Goal: Task Accomplishment & Management: Use online tool/utility

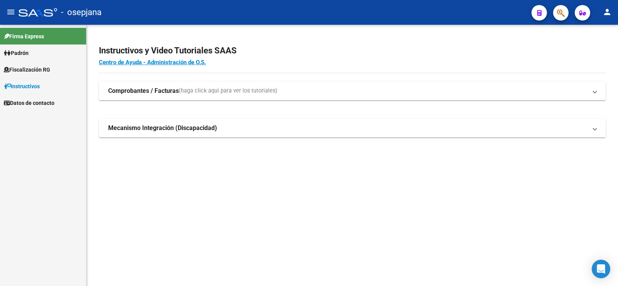
click at [27, 70] on span "Fiscalización RG" at bounding box center [27, 69] width 46 height 8
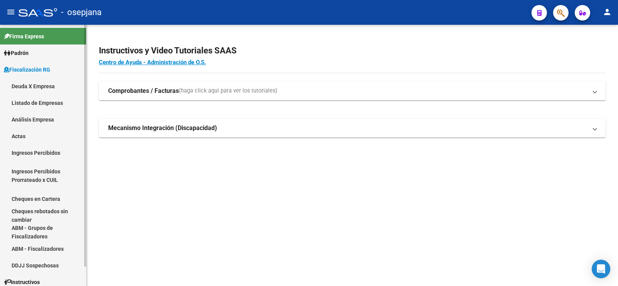
click at [22, 117] on link "Análisis Empresa" at bounding box center [43, 119] width 86 height 17
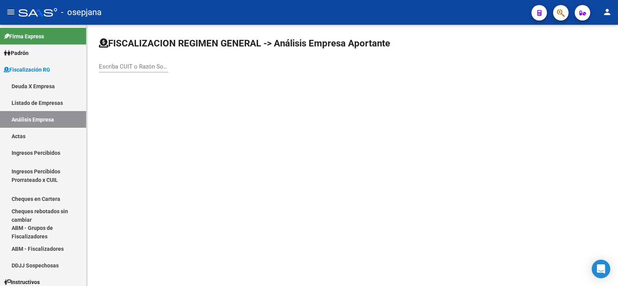
click at [129, 69] on input "Escriba CUIT o Razón Social para buscar" at bounding box center [134, 66] width 70 height 7
click at [126, 75] on div "Escriba CUIT o Razón Social para buscar" at bounding box center [134, 68] width 70 height 24
click at [114, 69] on input "Escriba CUIT o Razón Social para buscar" at bounding box center [134, 66] width 70 height 7
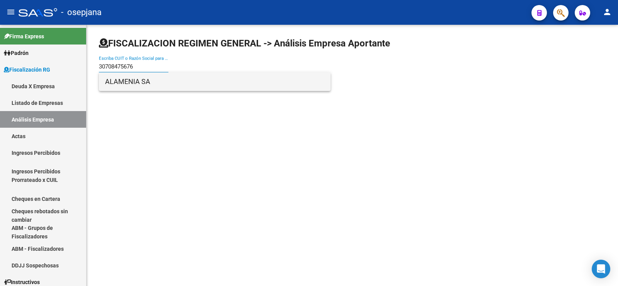
type input "30708475676"
click at [127, 82] on span "ALAMENIA SA" at bounding box center [214, 81] width 219 height 19
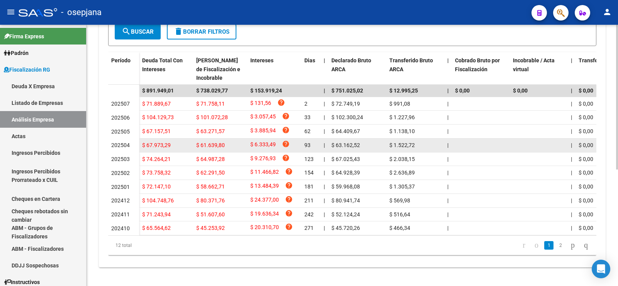
scroll to position [210, 0]
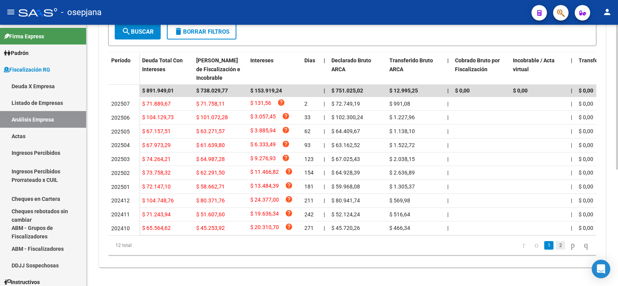
click at [556, 245] on link "2" at bounding box center [560, 245] width 9 height 8
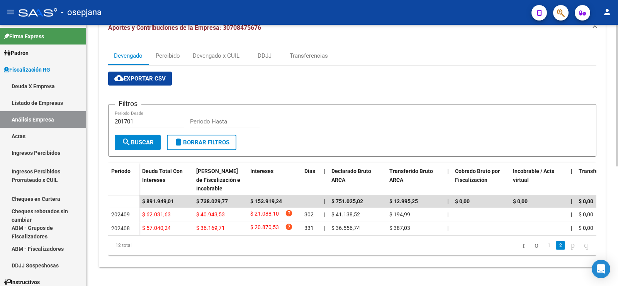
scroll to position [97, 0]
click at [544, 245] on link "1" at bounding box center [548, 245] width 9 height 8
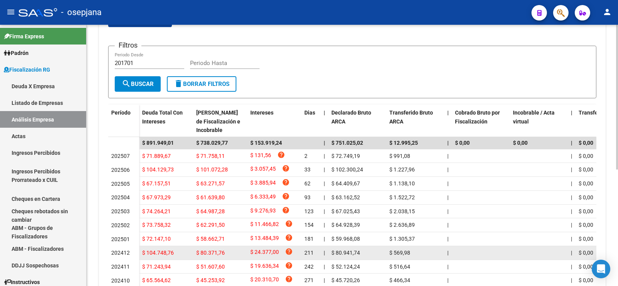
scroll to position [210, 0]
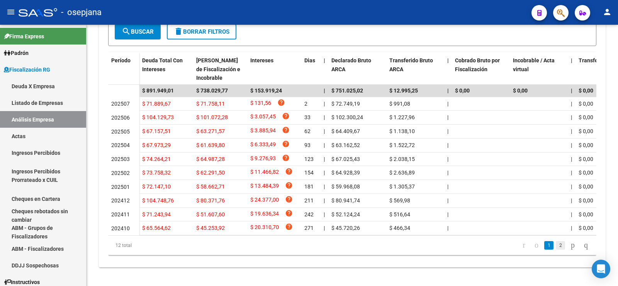
click at [556, 245] on link "2" at bounding box center [560, 245] width 9 height 8
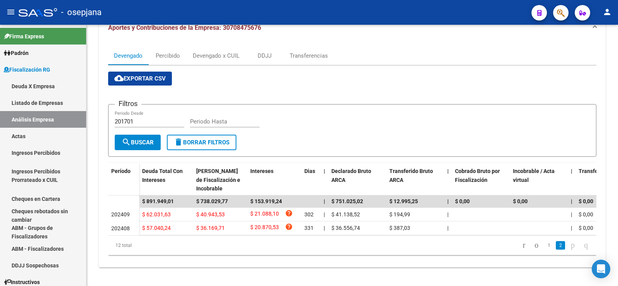
scroll to position [97, 0]
click at [544, 246] on link "1" at bounding box center [548, 245] width 9 height 8
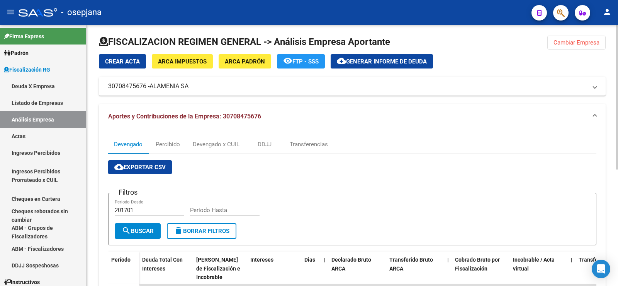
scroll to position [0, 0]
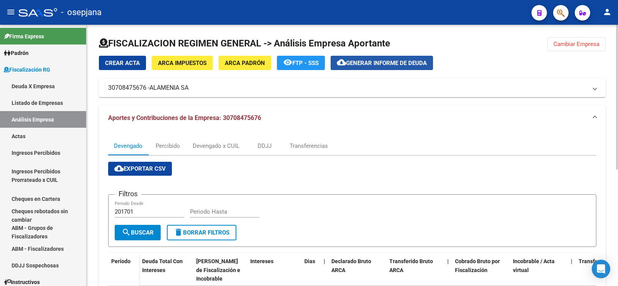
click at [372, 62] on span "Generar informe de deuda" at bounding box center [386, 62] width 81 height 7
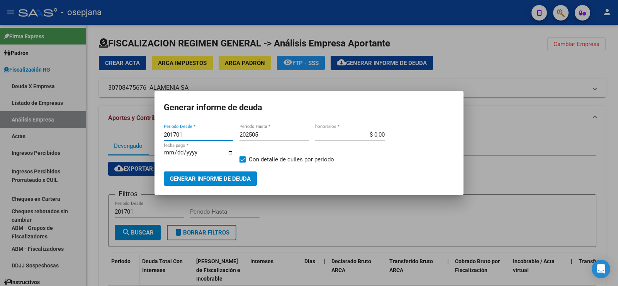
click at [182, 133] on input "201701" at bounding box center [199, 134] width 70 height 7
click at [174, 137] on input "201701" at bounding box center [199, 134] width 70 height 7
type input "202406"
click at [260, 133] on input "202505" at bounding box center [275, 134] width 70 height 7
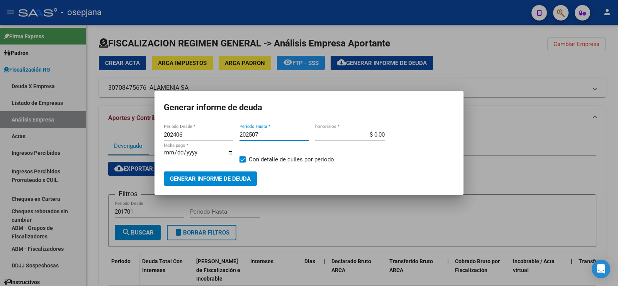
type input "202507"
click at [382, 134] on input "$ 0,00" at bounding box center [350, 134] width 70 height 7
type input "$ 10,00"
click at [176, 155] on input "[DATE]" at bounding box center [199, 155] width 70 height 12
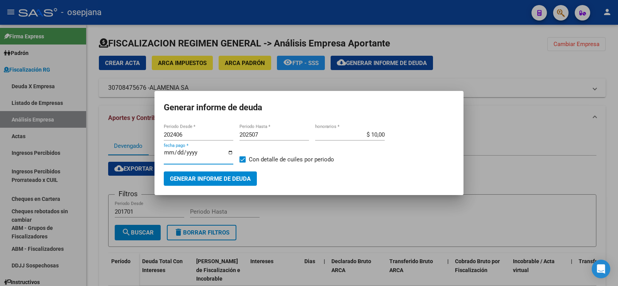
type input "[DATE]"
click at [200, 178] on span "Generar informe de deuda" at bounding box center [210, 178] width 81 height 7
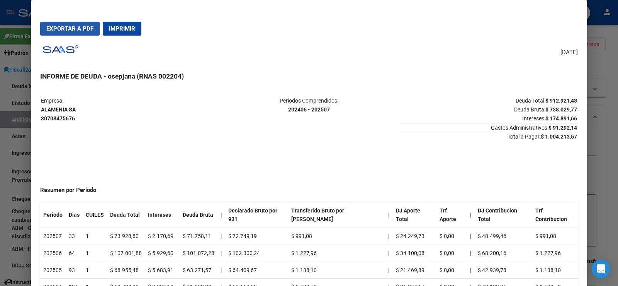
click at [69, 26] on span "Exportar a PDF" at bounding box center [69, 28] width 47 height 7
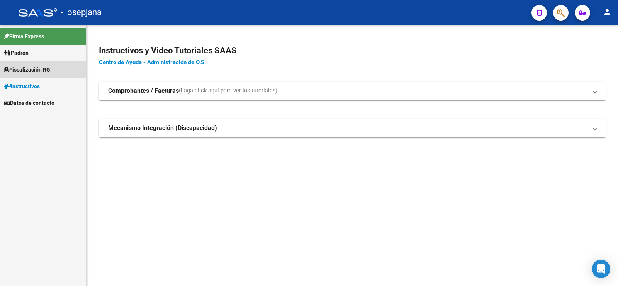
click at [27, 75] on link "Fiscalización RG" at bounding box center [43, 69] width 86 height 17
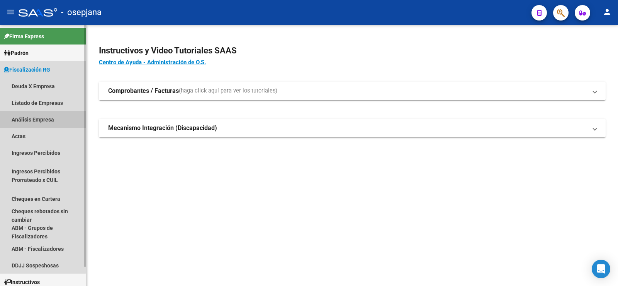
click at [26, 119] on link "Análisis Empresa" at bounding box center [43, 119] width 86 height 17
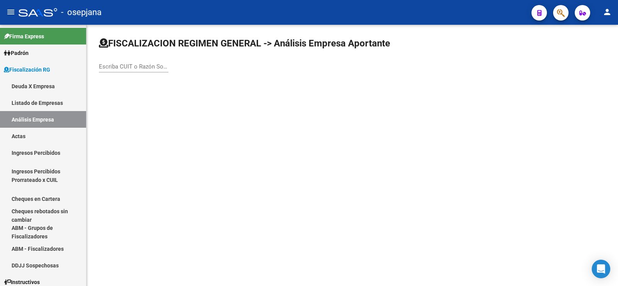
click at [129, 71] on div "Escriba CUIT o Razón Social para buscar" at bounding box center [134, 64] width 70 height 17
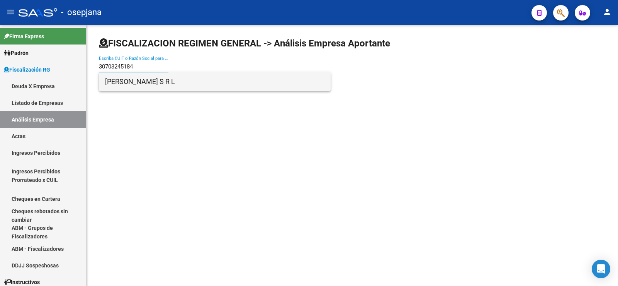
type input "30703245184"
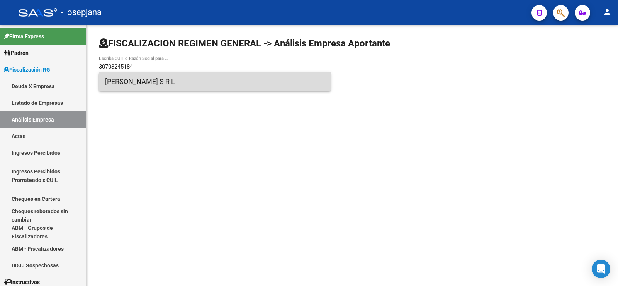
click at [126, 88] on span "ARAUJO S R L" at bounding box center [214, 81] width 219 height 19
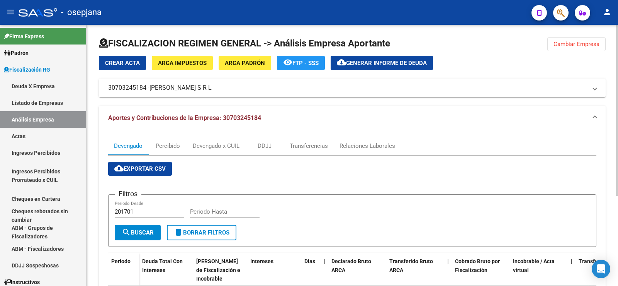
click at [380, 59] on span "Generar informe de deuda" at bounding box center [386, 62] width 81 height 7
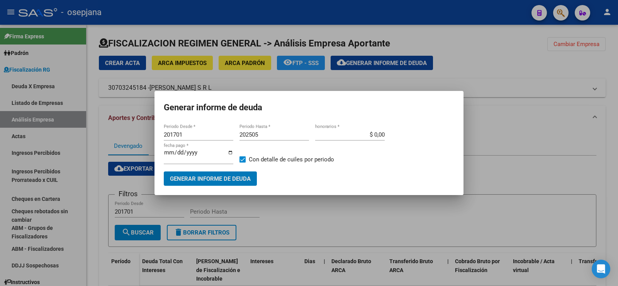
click at [178, 134] on input "201701" at bounding box center [199, 134] width 70 height 7
click at [174, 132] on input "201701" at bounding box center [199, 134] width 70 height 7
click at [173, 132] on input "201701" at bounding box center [199, 134] width 70 height 7
type input "202401"
click at [259, 135] on input "202505" at bounding box center [275, 134] width 70 height 7
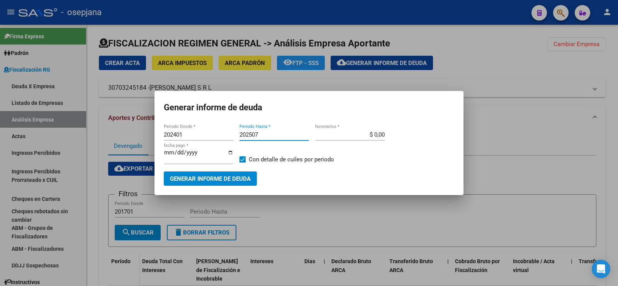
type input "202507"
click at [379, 136] on input "$ 0,00" at bounding box center [350, 134] width 70 height 7
type input "$ 10,00"
click at [176, 155] on input "[DATE]" at bounding box center [199, 155] width 70 height 12
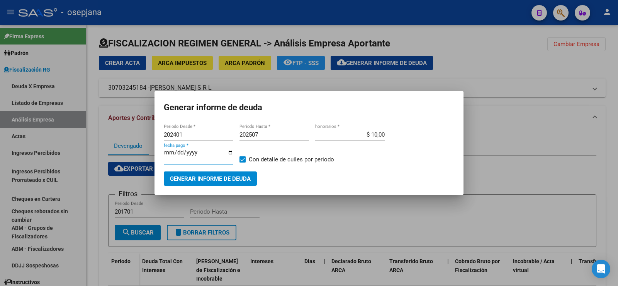
type input "[DATE]"
click at [201, 179] on span "Generar informe de deuda" at bounding box center [210, 178] width 81 height 7
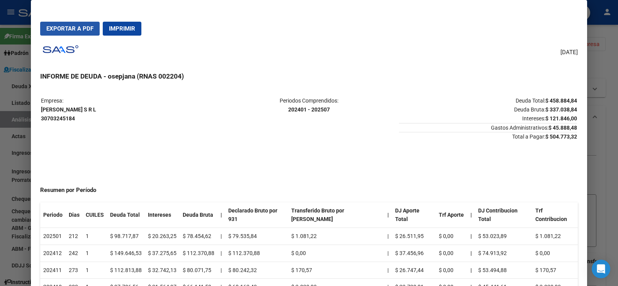
click at [69, 27] on span "Exportar a PDF" at bounding box center [69, 28] width 47 height 7
